Goal: Task Accomplishment & Management: Manage account settings

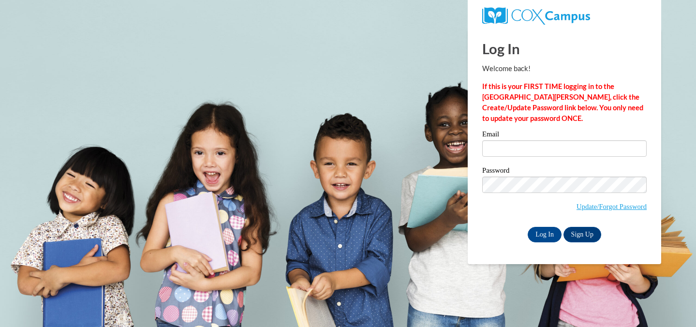
click at [528, 150] on input "Email" at bounding box center [564, 148] width 164 height 16
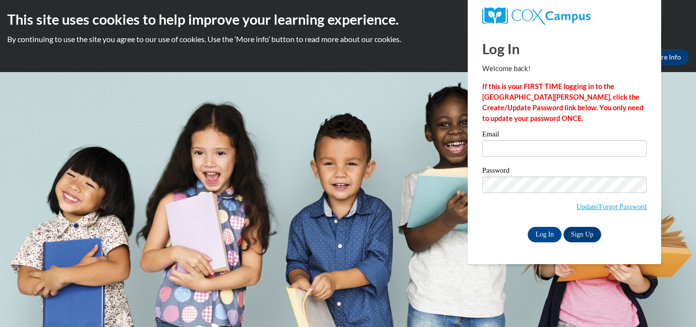
click at [356, 165] on body "This site uses cookies to help improve your learning experience. By continuing …" at bounding box center [348, 163] width 696 height 327
type input "genesis.alexia2022@gmail.com"
click at [547, 231] on input "Log In" at bounding box center [545, 234] width 34 height 15
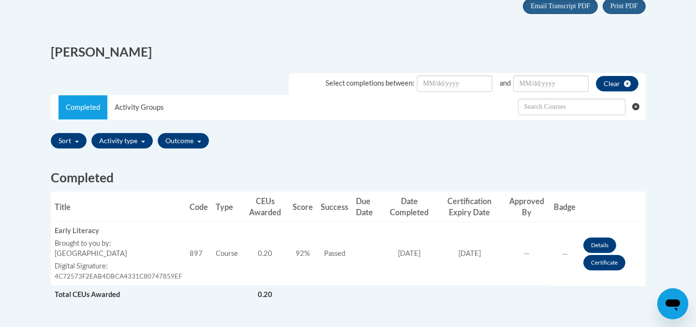
scroll to position [268, 0]
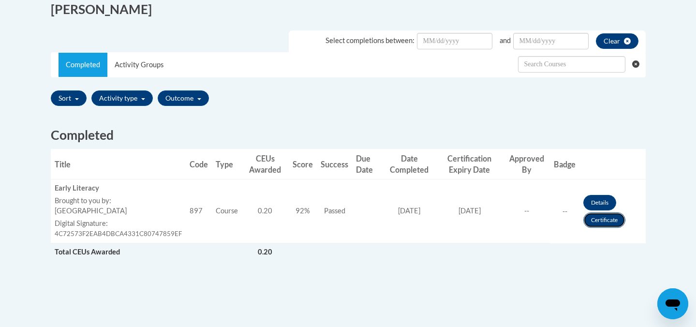
click at [597, 217] on link "Certificate" at bounding box center [604, 219] width 42 height 15
